Goal: Information Seeking & Learning: Learn about a topic

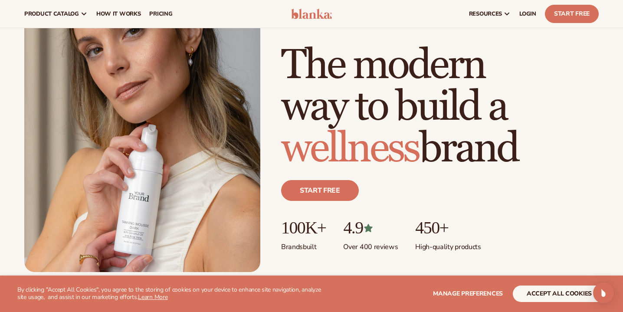
scroll to position [77, 0]
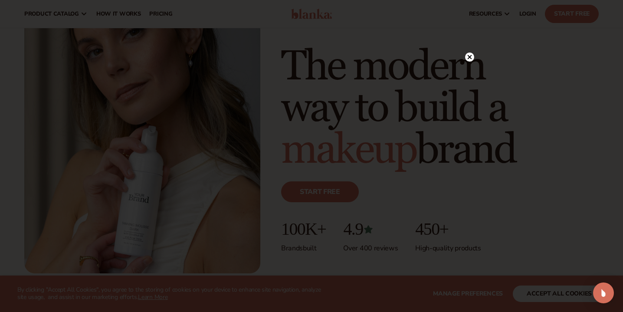
click at [471, 56] on icon at bounding box center [470, 57] width 4 height 4
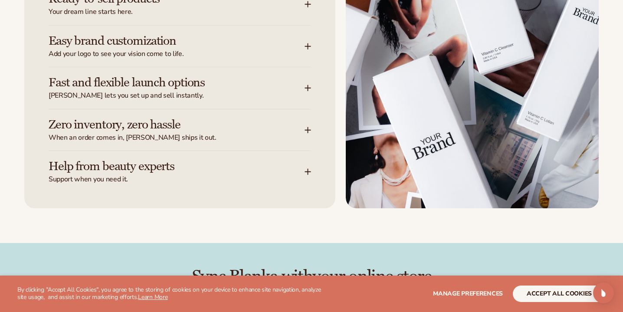
scroll to position [1225, 0]
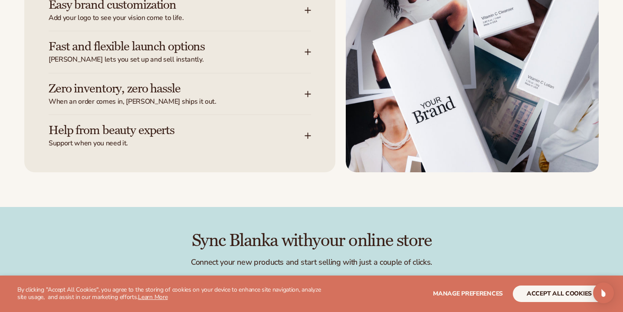
click at [559, 293] on button "accept all cookies" at bounding box center [559, 294] width 93 height 16
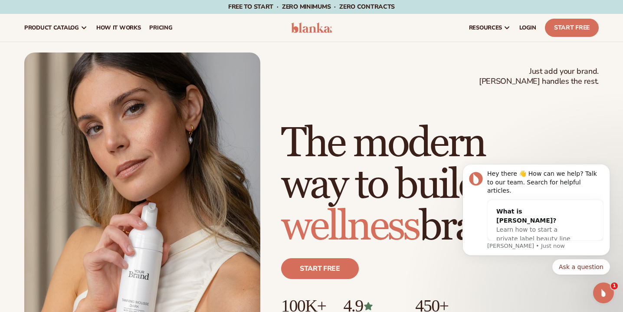
scroll to position [0, 0]
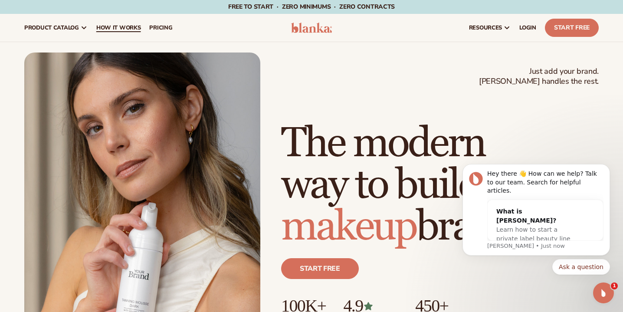
click at [124, 24] on span "How It Works" at bounding box center [118, 27] width 45 height 7
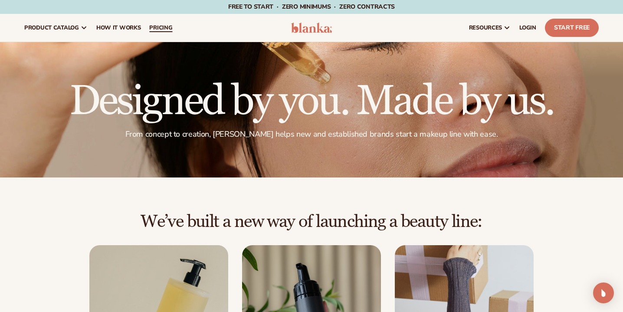
click at [155, 26] on span "pricing" at bounding box center [160, 27] width 23 height 7
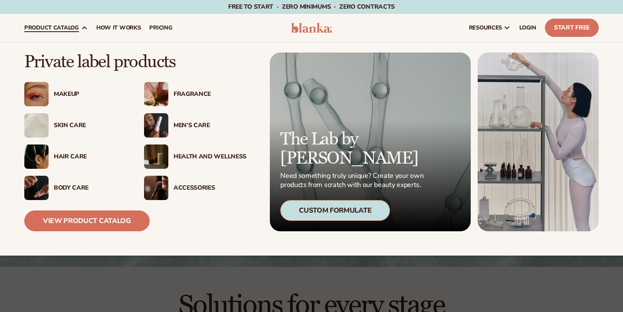
click at [76, 33] on link "product catalog" at bounding box center [56, 28] width 72 height 28
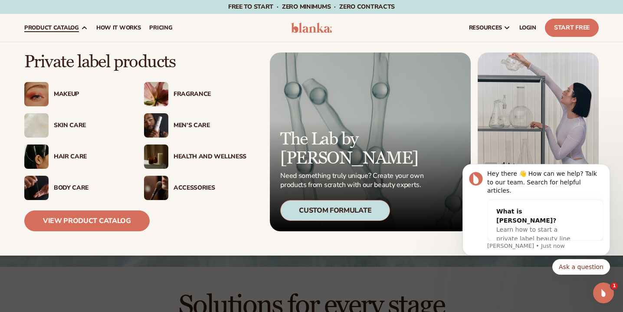
click at [76, 31] on span "product catalog" at bounding box center [51, 27] width 55 height 7
click at [69, 26] on span "product catalog" at bounding box center [51, 27] width 55 height 7
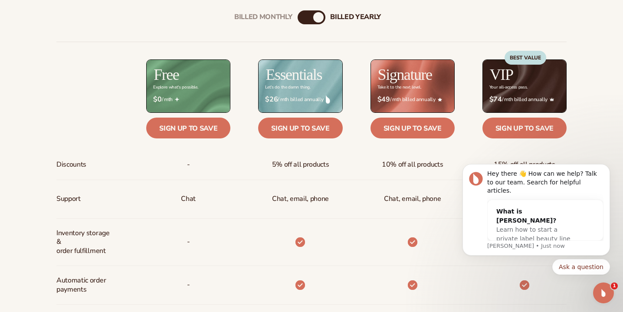
scroll to position [324, 0]
click at [222, 128] on link "Sign up to save" at bounding box center [188, 128] width 84 height 21
